Goal: Task Accomplishment & Management: Manage account settings

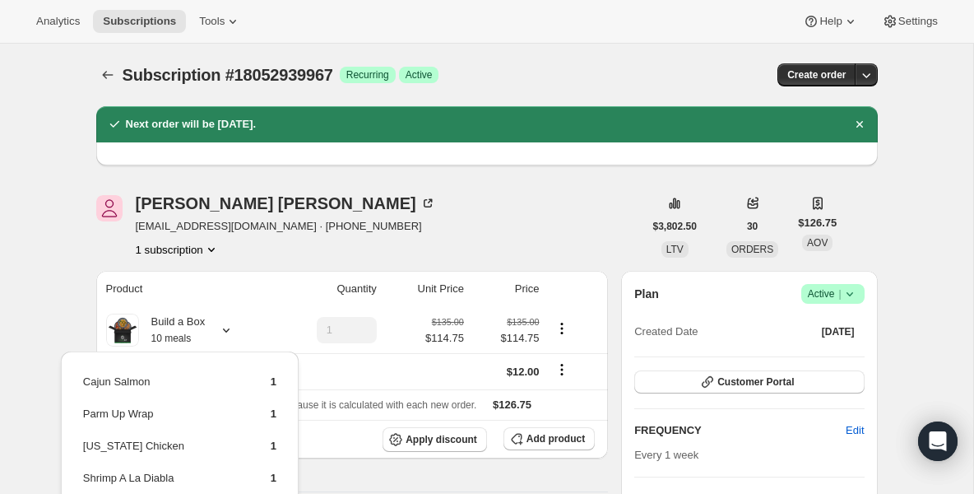
scroll to position [99, 0]
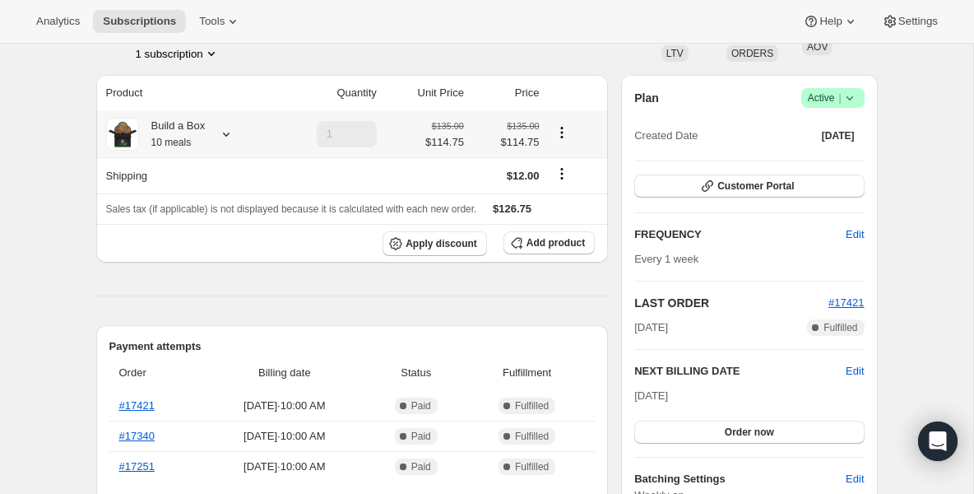
scroll to position [197, 0]
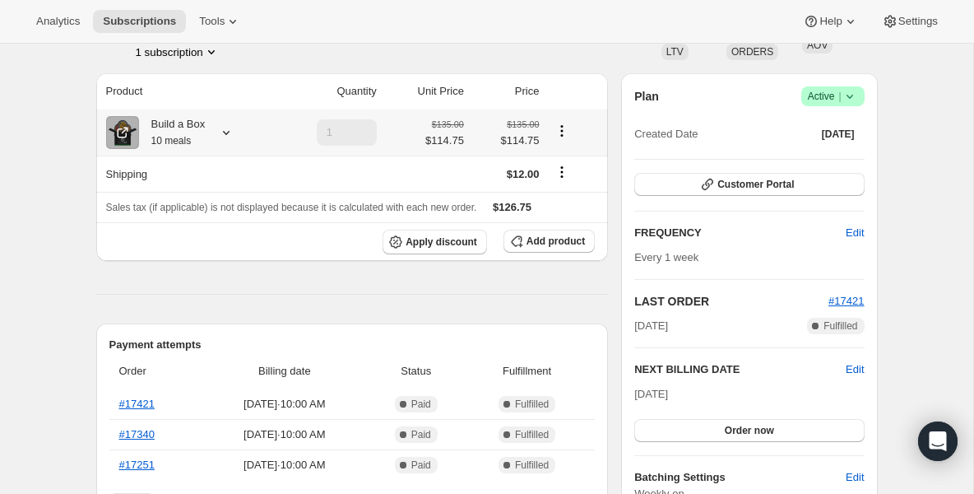
click at [159, 137] on small "10 meals" at bounding box center [171, 141] width 40 height 12
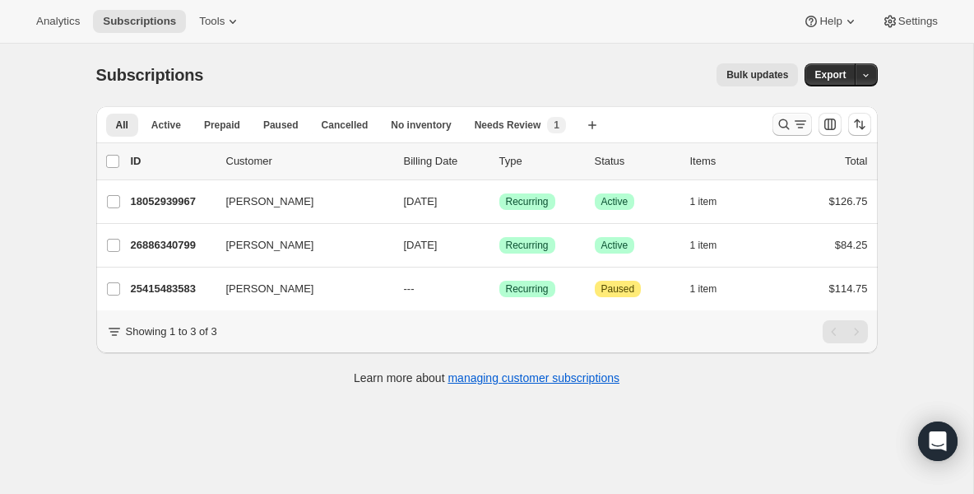
click at [795, 125] on icon "Search and filter results" at bounding box center [800, 124] width 16 height 16
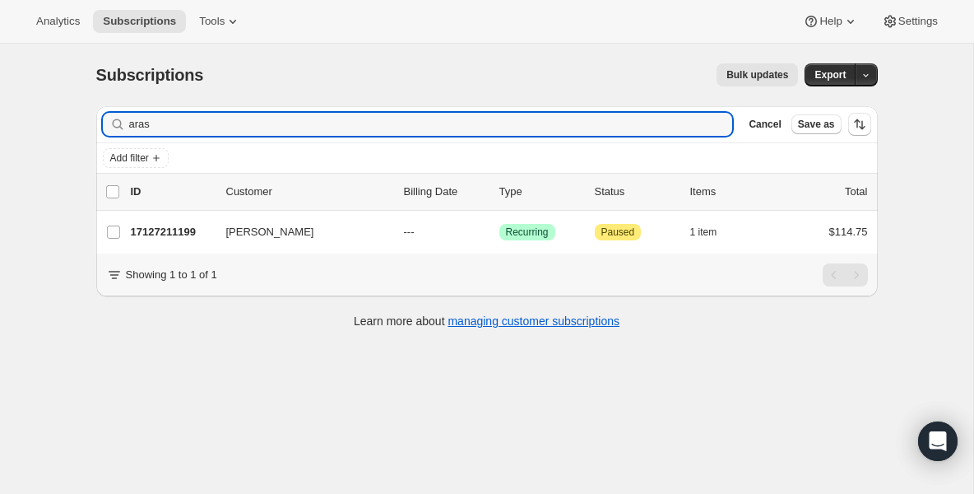
drag, startPoint x: 182, startPoint y: 126, endPoint x: 14, endPoint y: 116, distance: 168.1
click at [14, 116] on div "Subscriptions. This page is ready Subscriptions Bulk updates More actions Bulk …" at bounding box center [486, 291] width 973 height 494
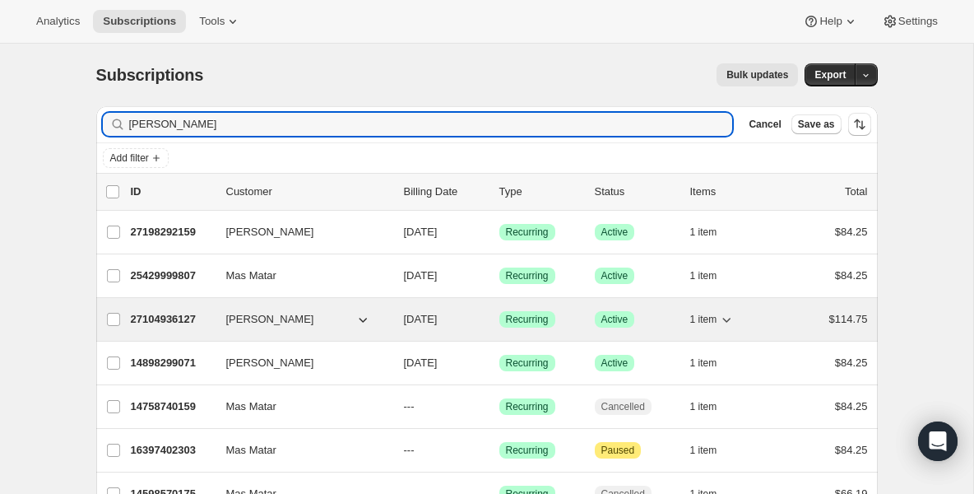
type input "sara"
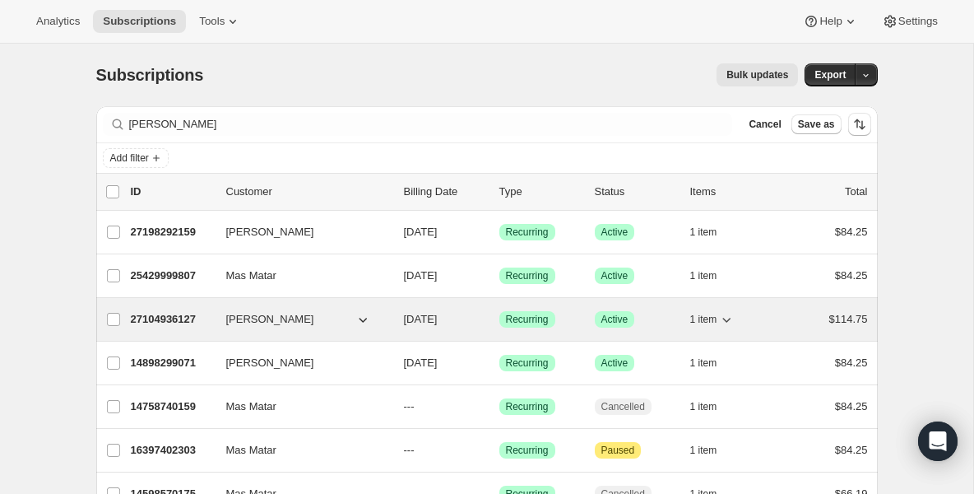
click at [165, 313] on p "27104936127" at bounding box center [172, 319] width 82 height 16
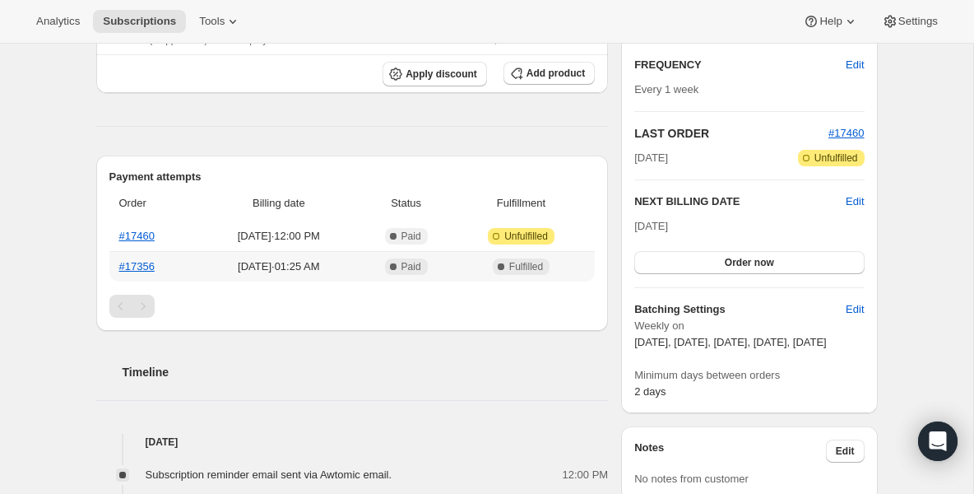
scroll to position [296, 0]
